Goal: Information Seeking & Learning: Learn about a topic

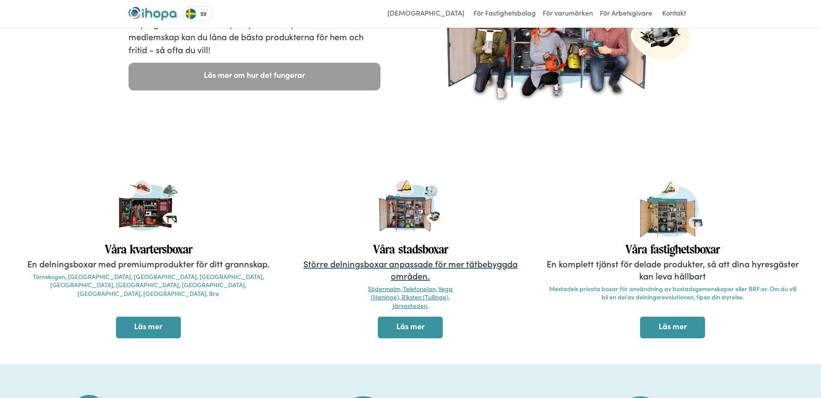
scroll to position [173, 0]
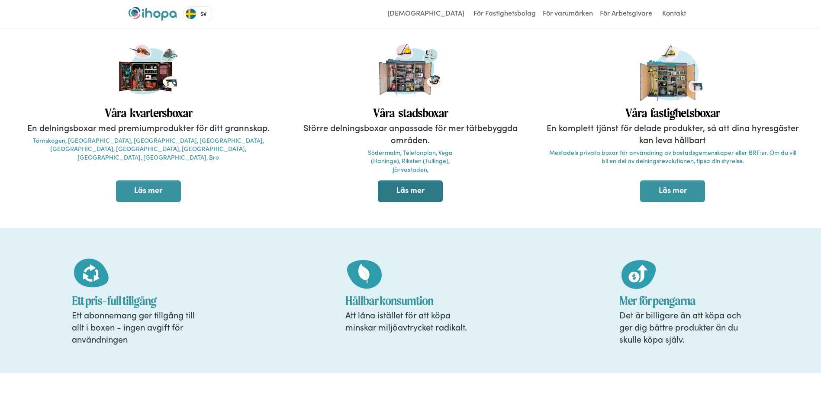
click at [427, 193] on link "Läs mer" at bounding box center [410, 192] width 65 height 22
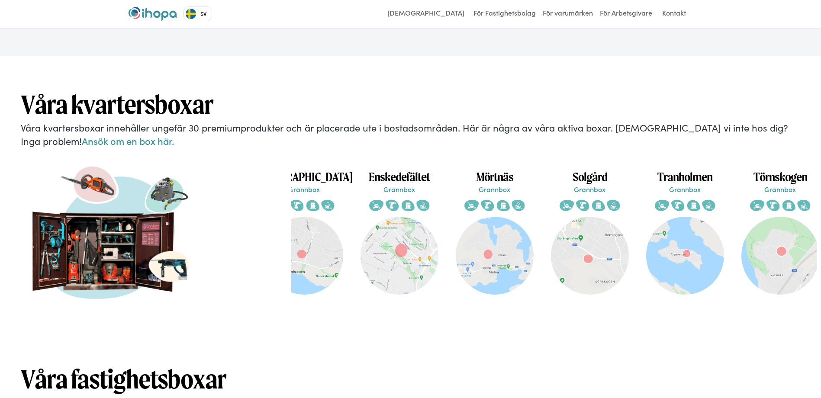
scroll to position [0, 236]
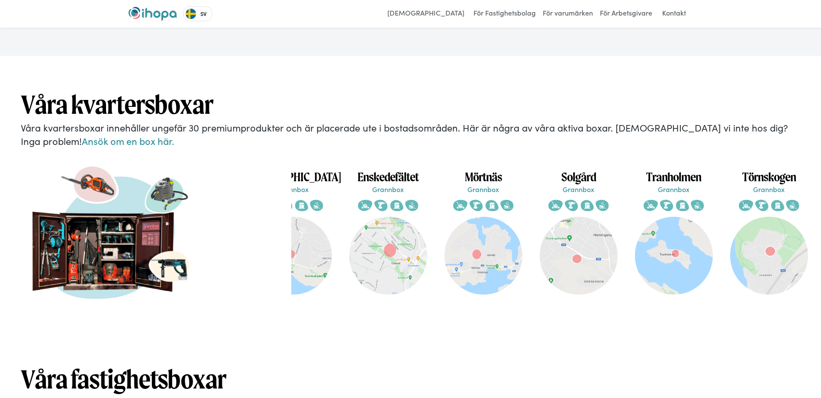
click at [568, 266] on img at bounding box center [579, 256] width 78 height 78
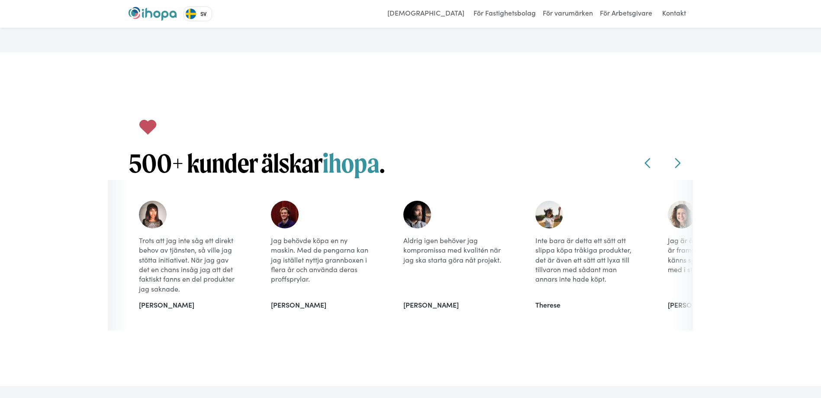
scroll to position [1039, 0]
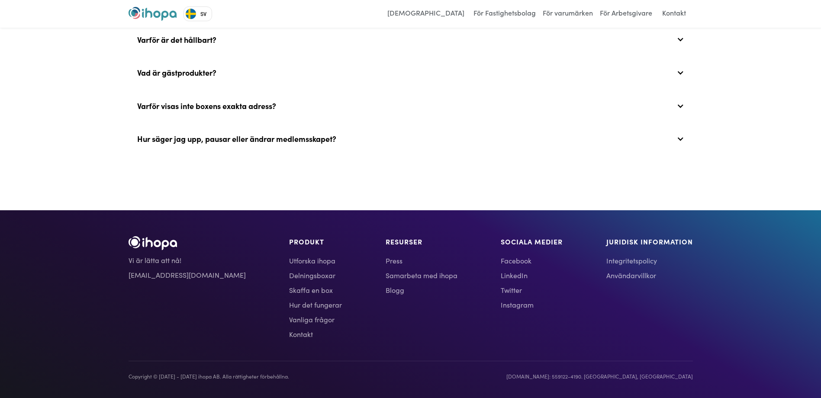
scroll to position [3303, 0]
